Goal: Navigation & Orientation: Find specific page/section

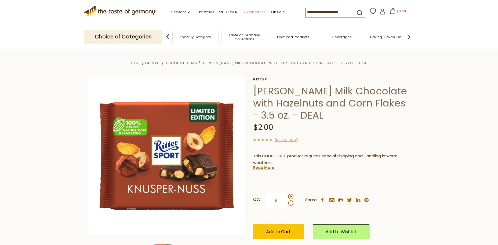
click at [249, 12] on link "Oktoberfest" at bounding box center [254, 12] width 21 height 6
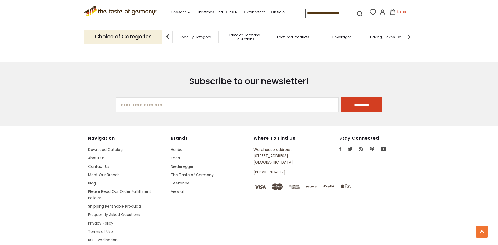
scroll to position [1606, 0]
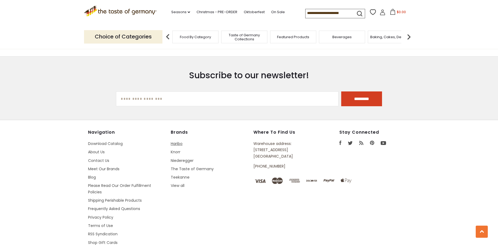
click at [180, 141] on link "Haribo" at bounding box center [177, 143] width 12 height 5
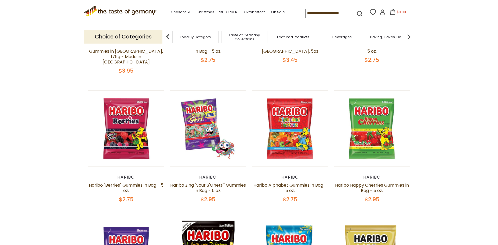
scroll to position [278, 0]
